Goal: Information Seeking & Learning: Learn about a topic

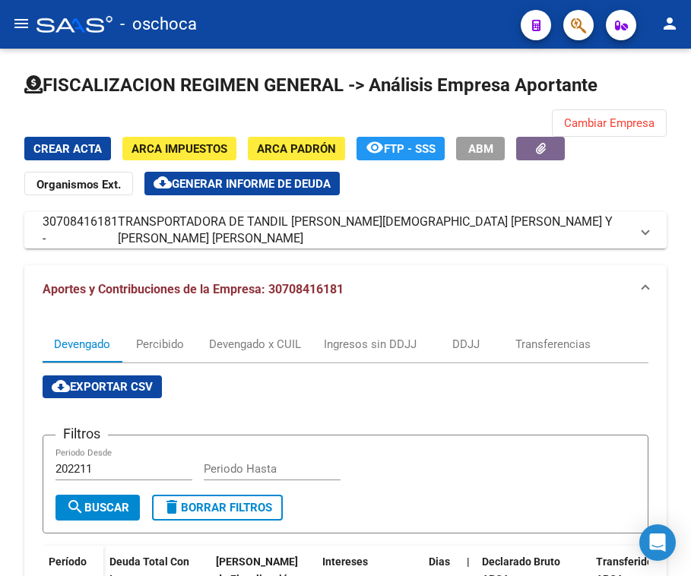
scroll to position [357, 0]
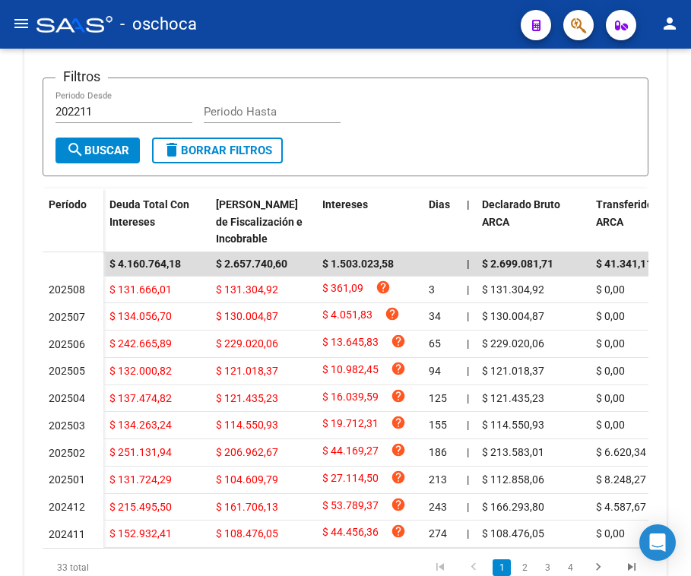
click at [22, 11] on button "menu" at bounding box center [21, 24] width 30 height 30
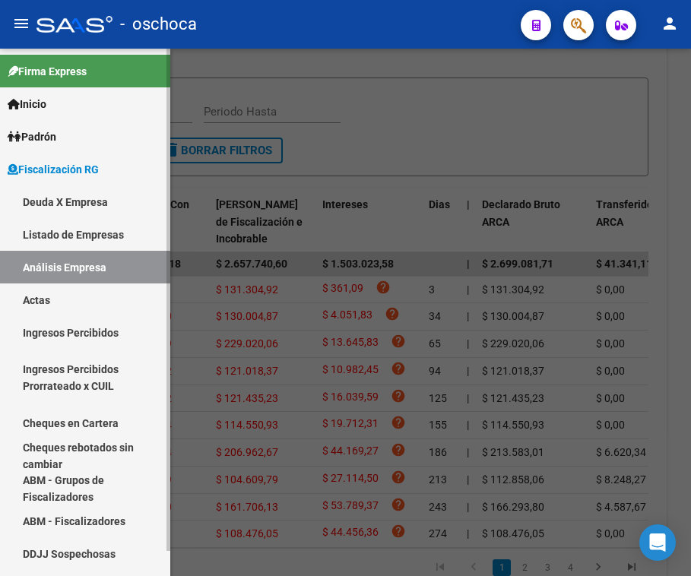
click at [87, 234] on link "Listado de Empresas" at bounding box center [85, 234] width 170 height 33
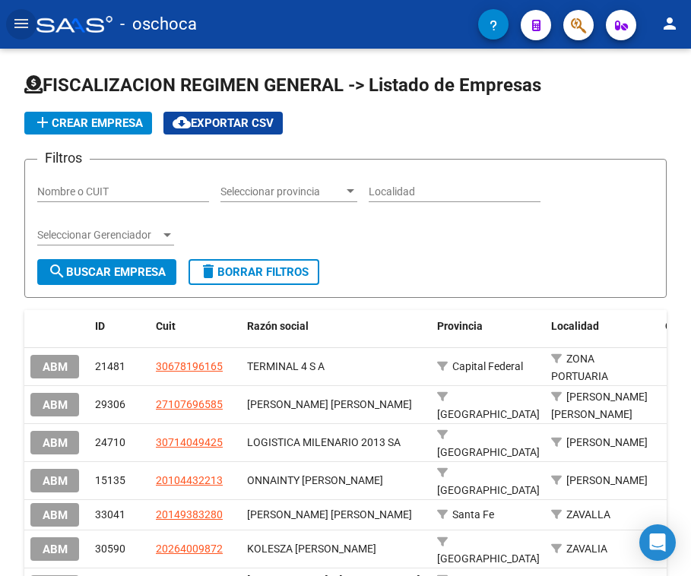
click at [15, 29] on mat-icon "menu" at bounding box center [21, 23] width 18 height 18
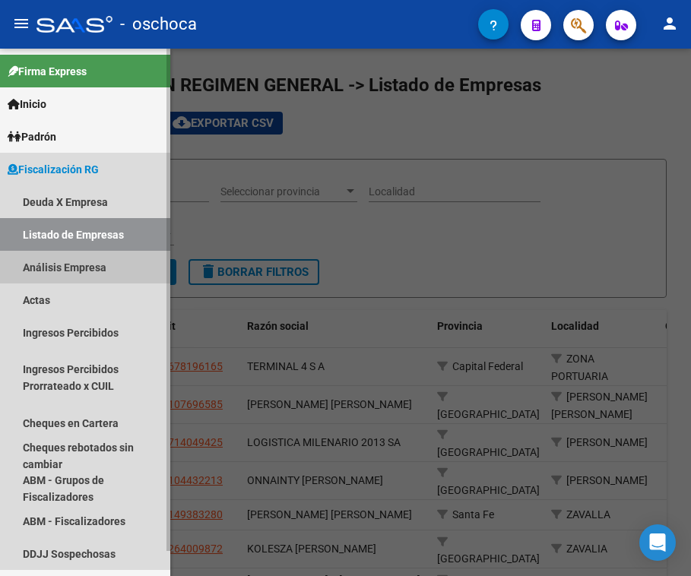
click at [71, 276] on link "Análisis Empresa" at bounding box center [85, 267] width 170 height 33
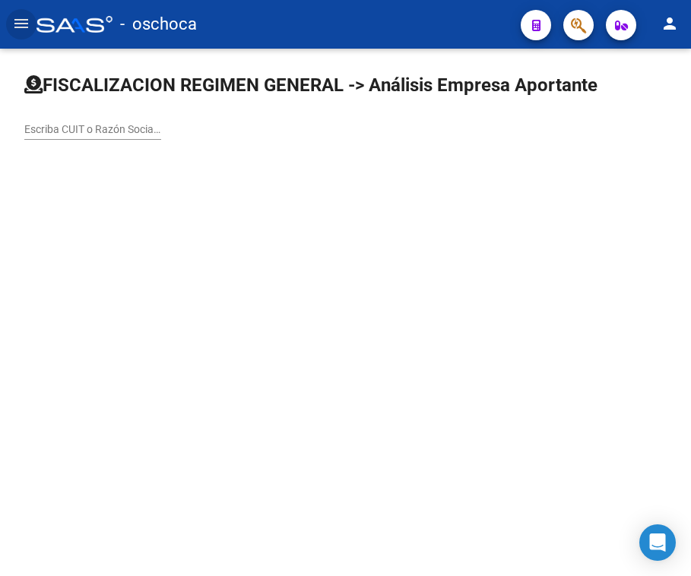
drag, startPoint x: 248, startPoint y: 248, endPoint x: 213, endPoint y: 227, distance: 40.5
click at [236, 242] on div at bounding box center [345, 312] width 691 height 527
click at [86, 133] on input "Escriba CUIT o Razón Social para buscar" at bounding box center [92, 129] width 137 height 13
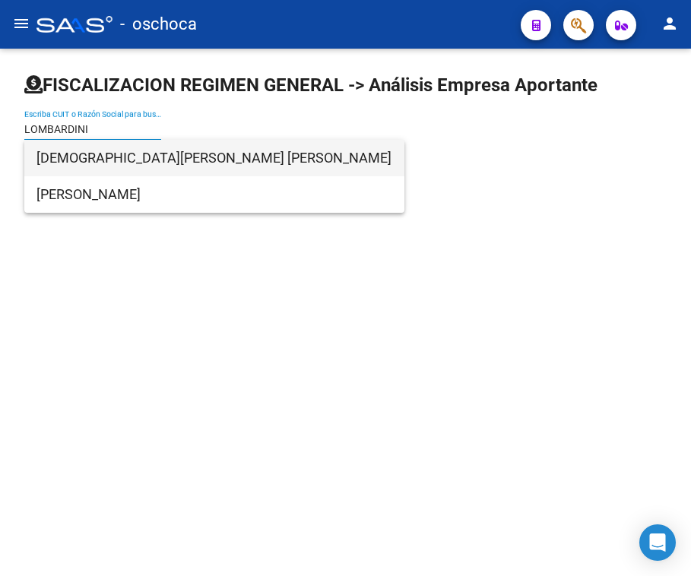
type input "LOMBARDINI"
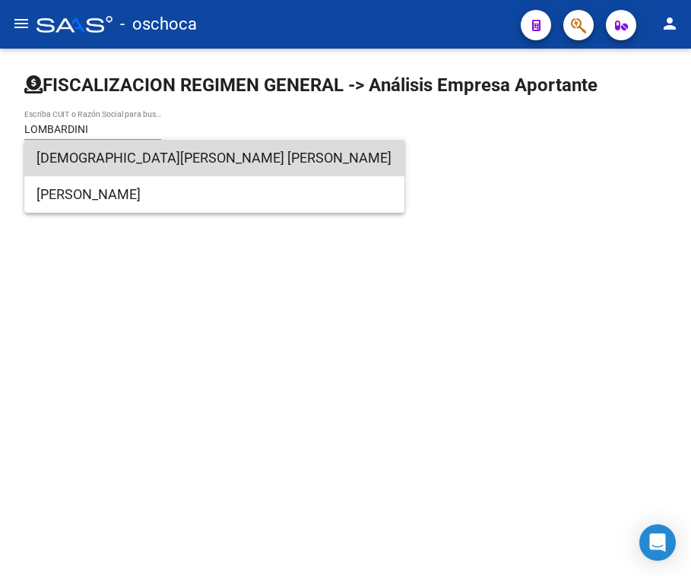
click at [176, 155] on span "[DEMOGRAPHIC_DATA][PERSON_NAME] [PERSON_NAME]" at bounding box center [214, 158] width 356 height 36
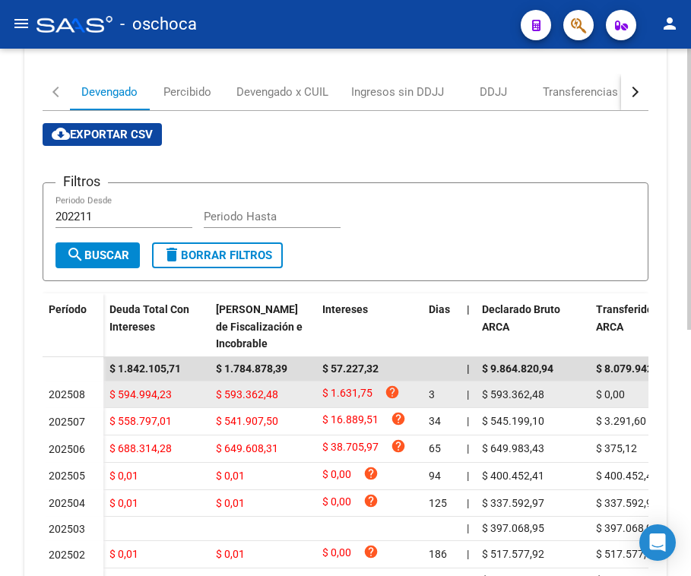
scroll to position [176, 0]
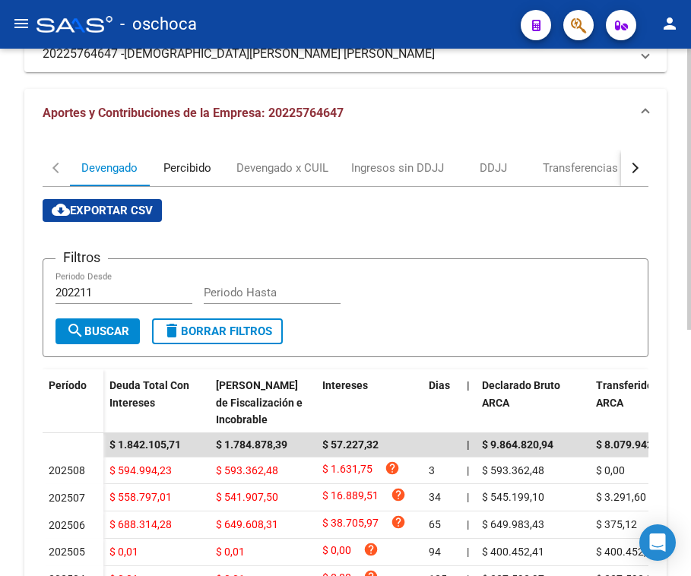
click at [173, 167] on div "Percibido" at bounding box center [187, 168] width 48 height 17
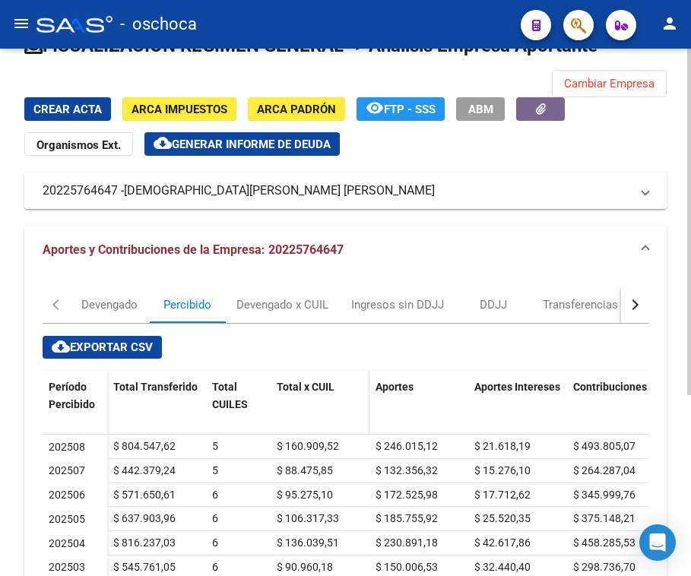
scroll to position [76, 0]
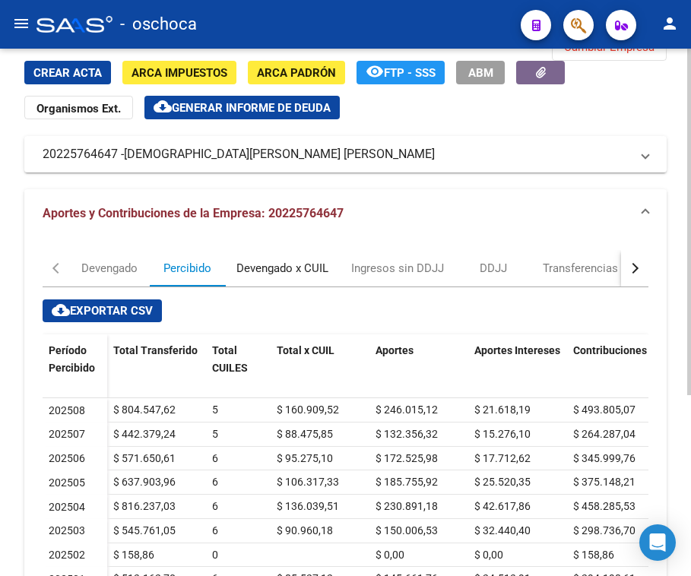
click at [284, 271] on div "Devengado x CUIL" at bounding box center [282, 268] width 92 height 17
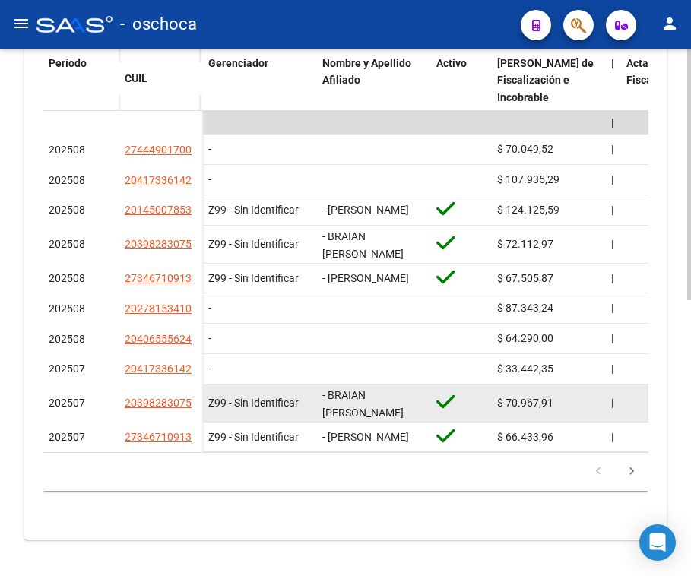
scroll to position [578, 0]
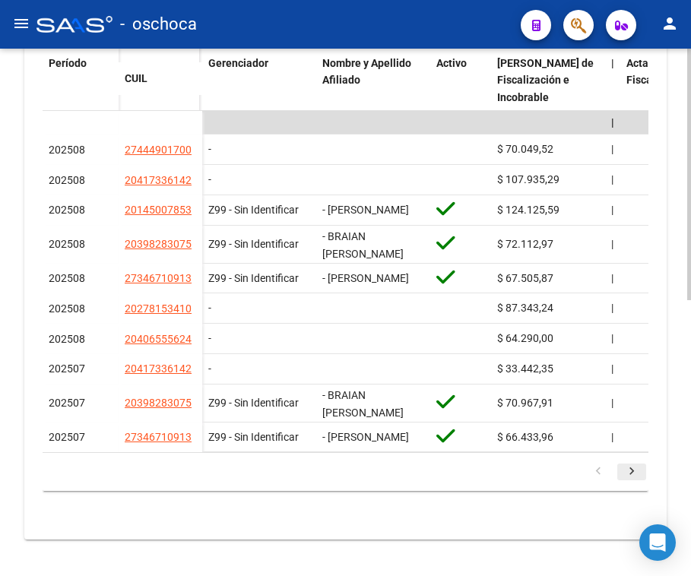
click at [635, 470] on icon "go to next page" at bounding box center [632, 473] width 20 height 18
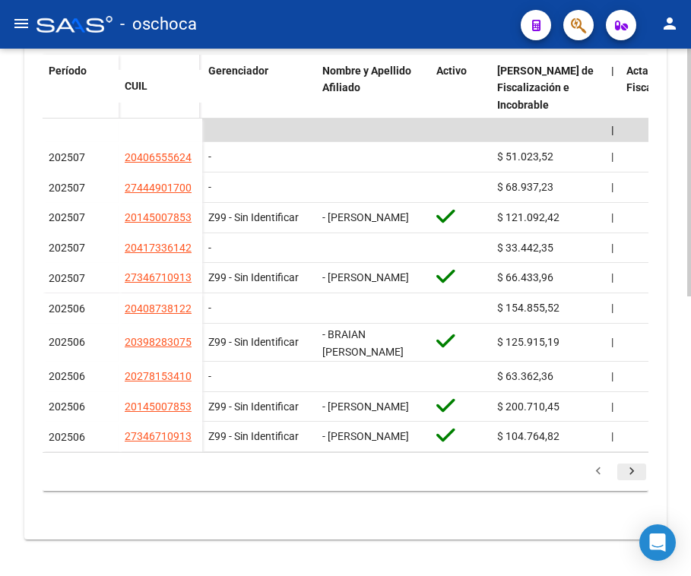
scroll to position [571, 0]
click at [596, 473] on icon "go to previous page" at bounding box center [598, 473] width 20 height 18
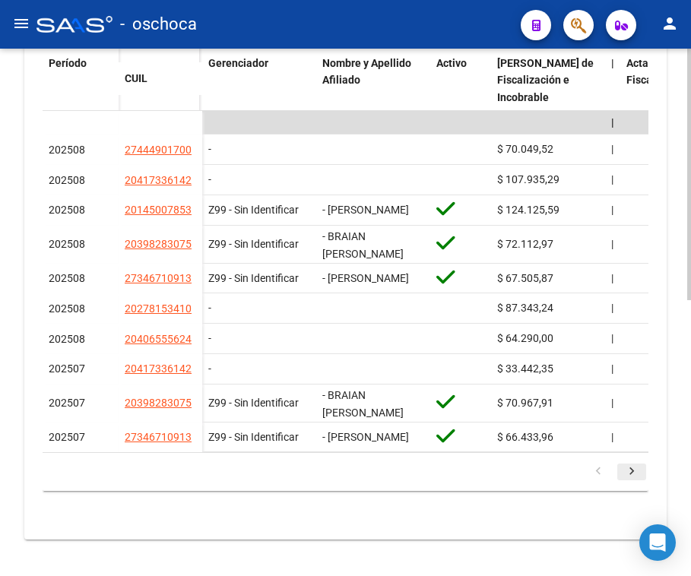
click at [631, 481] on icon "go to next page" at bounding box center [632, 473] width 20 height 18
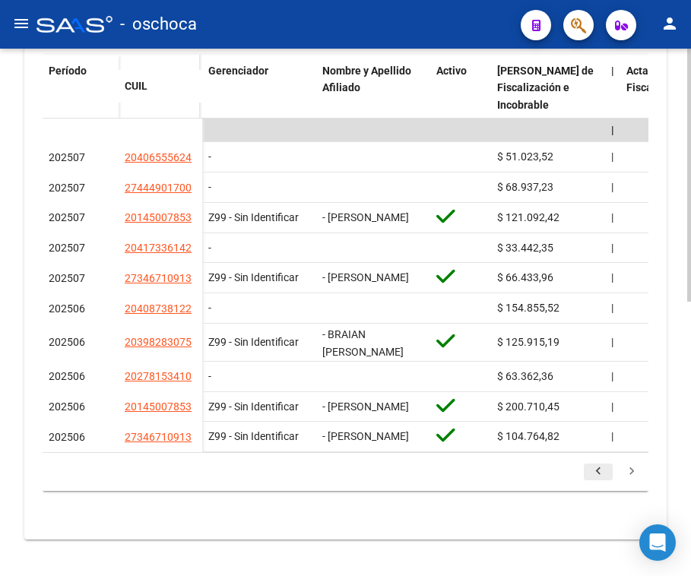
click at [587, 467] on link "go to previous page" at bounding box center [598, 472] width 29 height 17
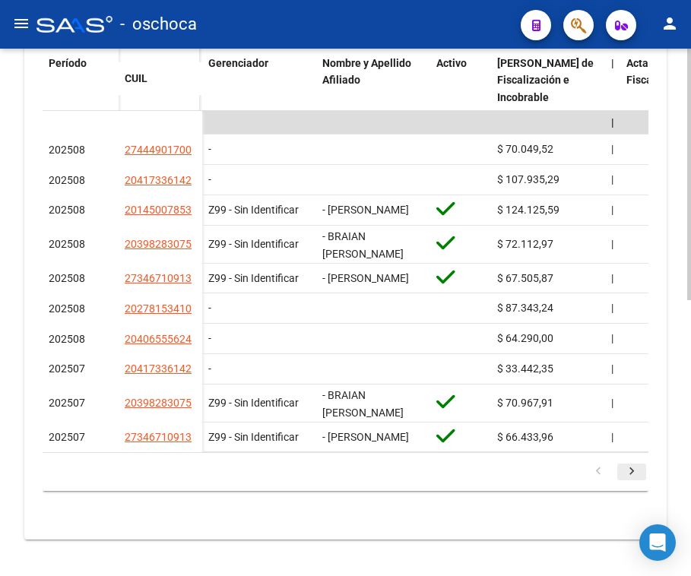
click at [635, 478] on icon "go to next page" at bounding box center [632, 473] width 20 height 18
